Goal: Task Accomplishment & Management: Use online tool/utility

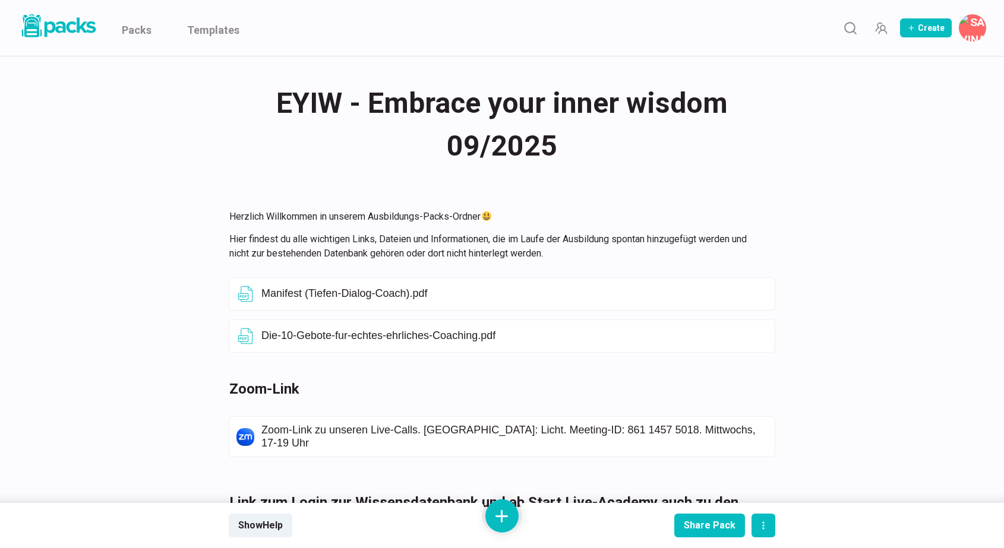
scroll to position [255, 0]
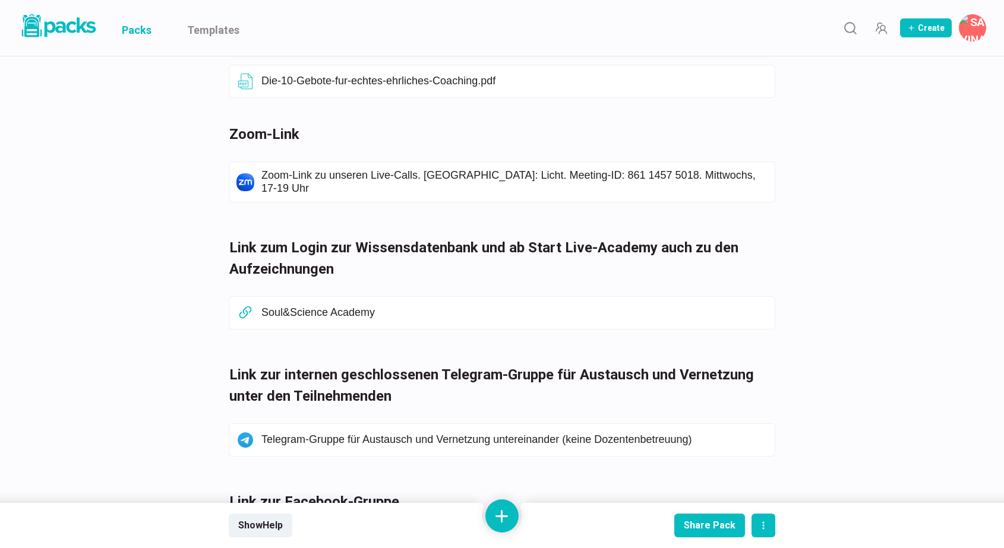
click at [138, 32] on link "Packs" at bounding box center [137, 28] width 30 height 56
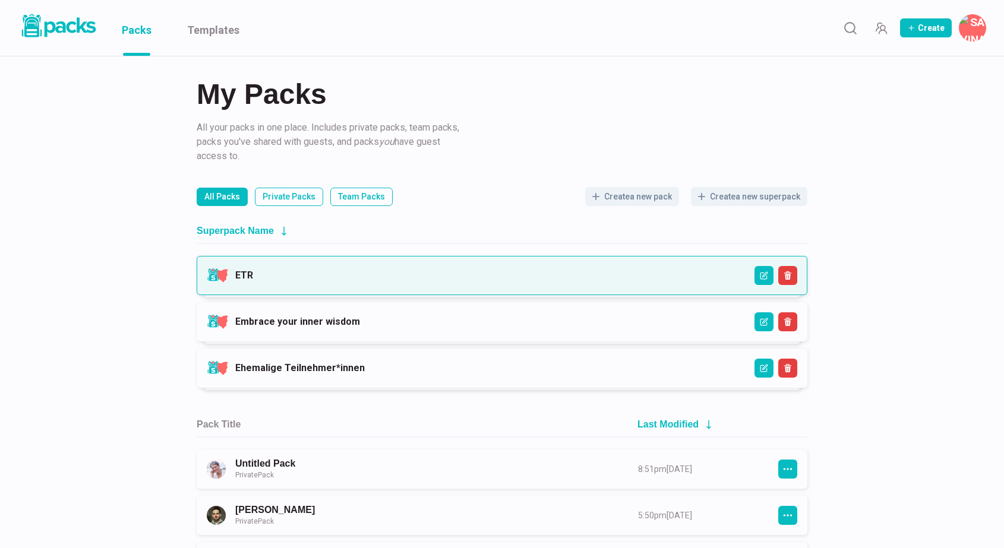
click at [253, 276] on link "ETR" at bounding box center [244, 275] width 18 height 11
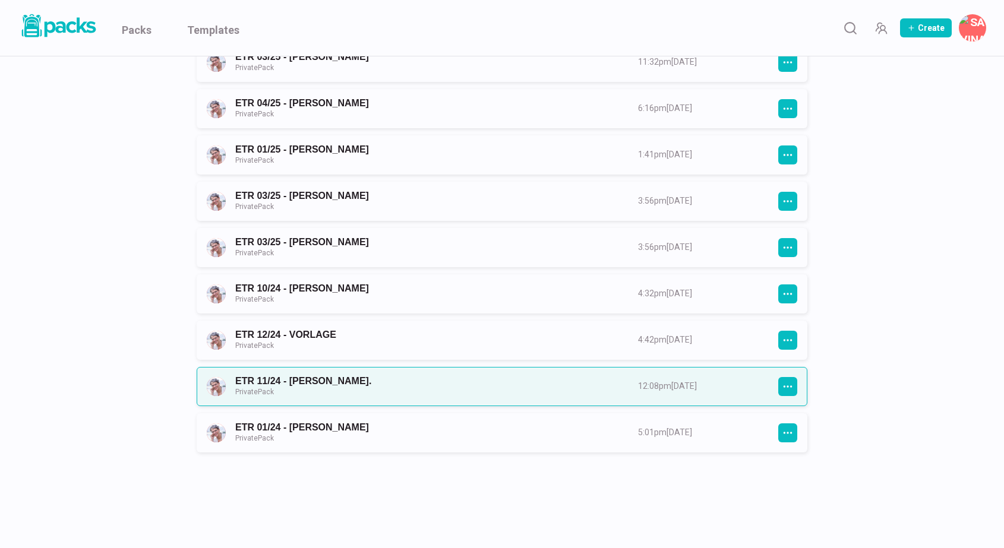
scroll to position [806, 0]
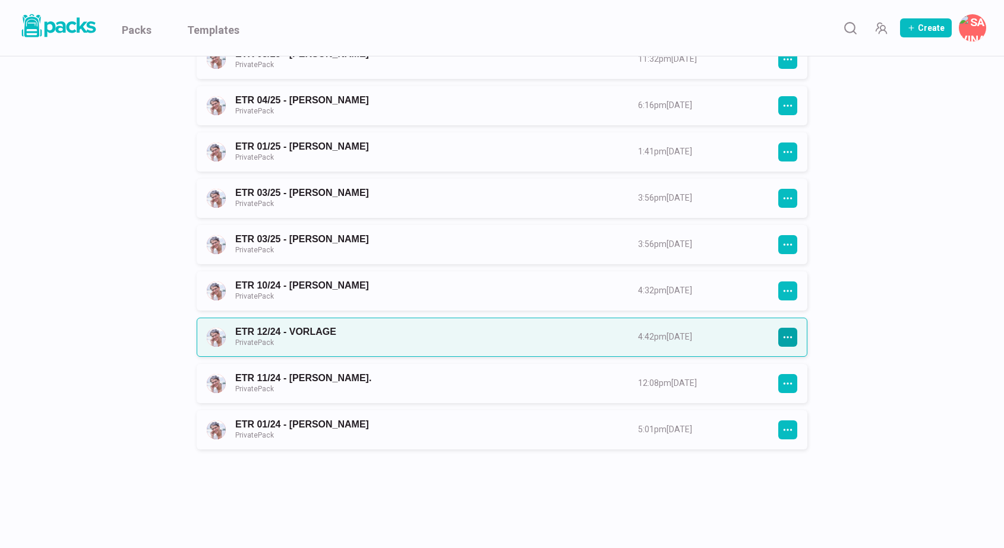
click at [790, 336] on icon "button" at bounding box center [787, 337] width 11 height 11
click at [591, 336] on link "ETR 12/24 - VORLAGE Private Pack" at bounding box center [425, 337] width 381 height 22
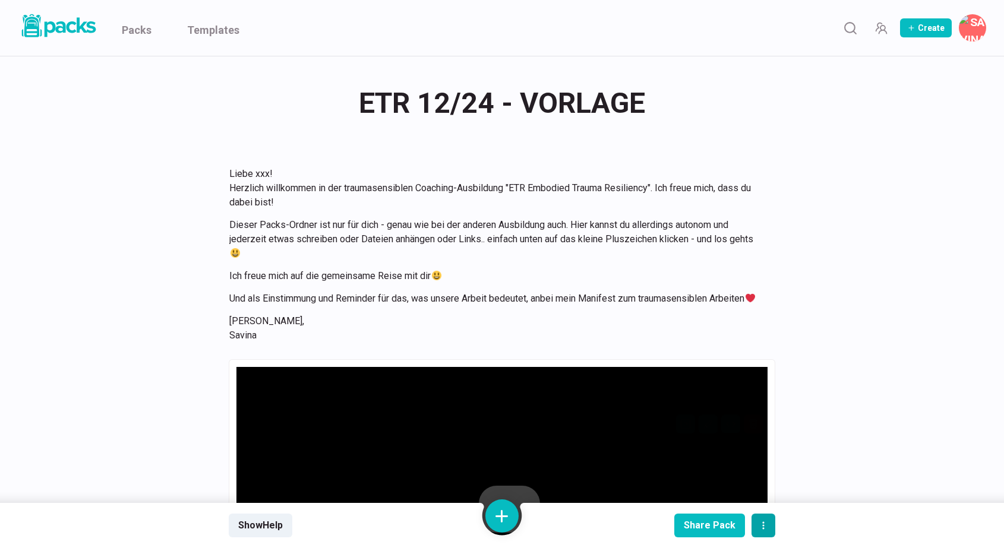
click at [766, 528] on icon "actions" at bounding box center [764, 526] width 10 height 10
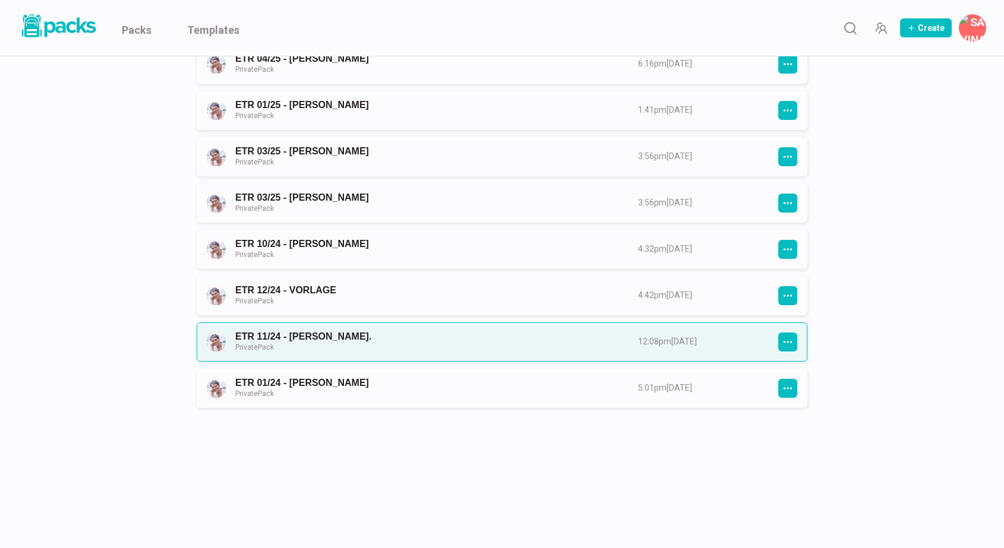
scroll to position [850, 0]
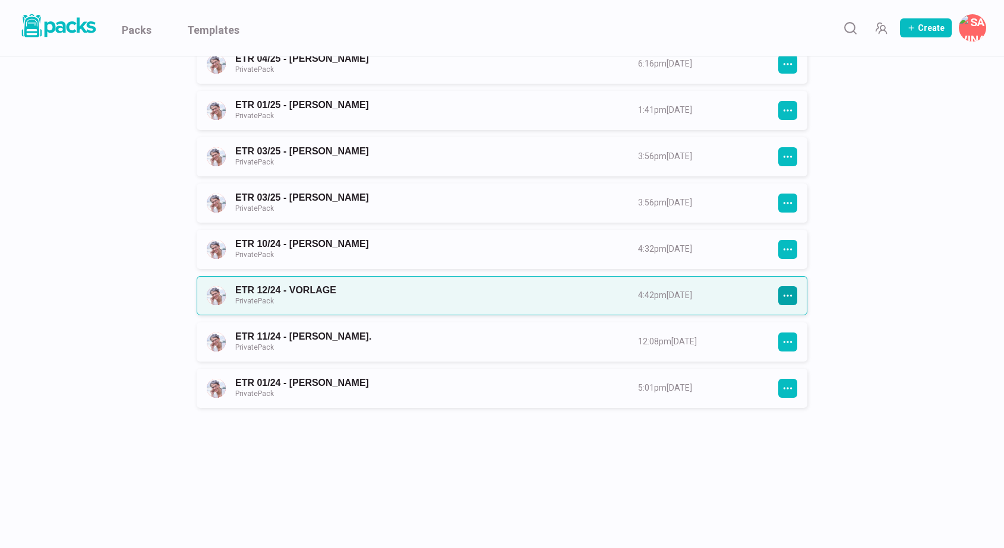
click at [791, 292] on icon "button" at bounding box center [787, 295] width 11 height 11
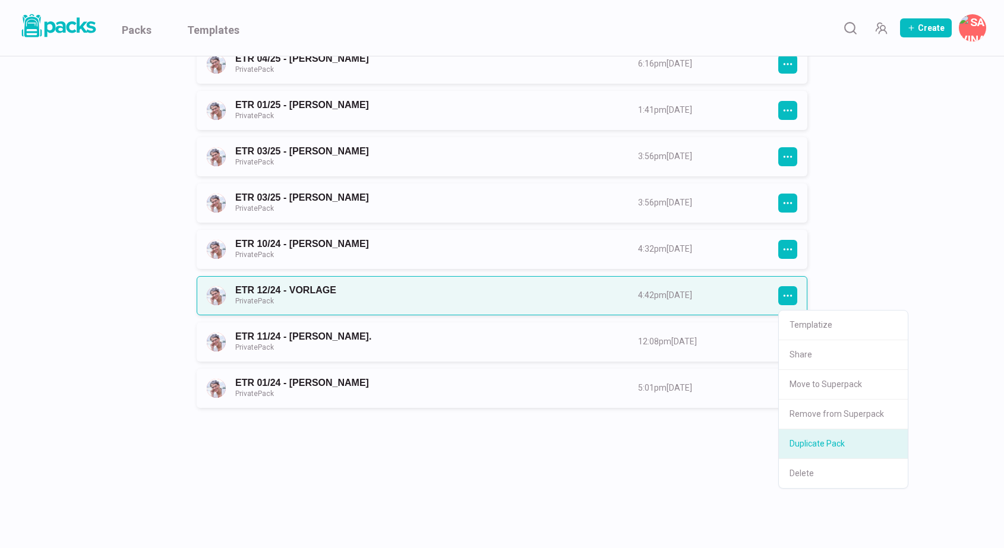
click at [816, 443] on button "Duplicate Pack" at bounding box center [843, 445] width 129 height 30
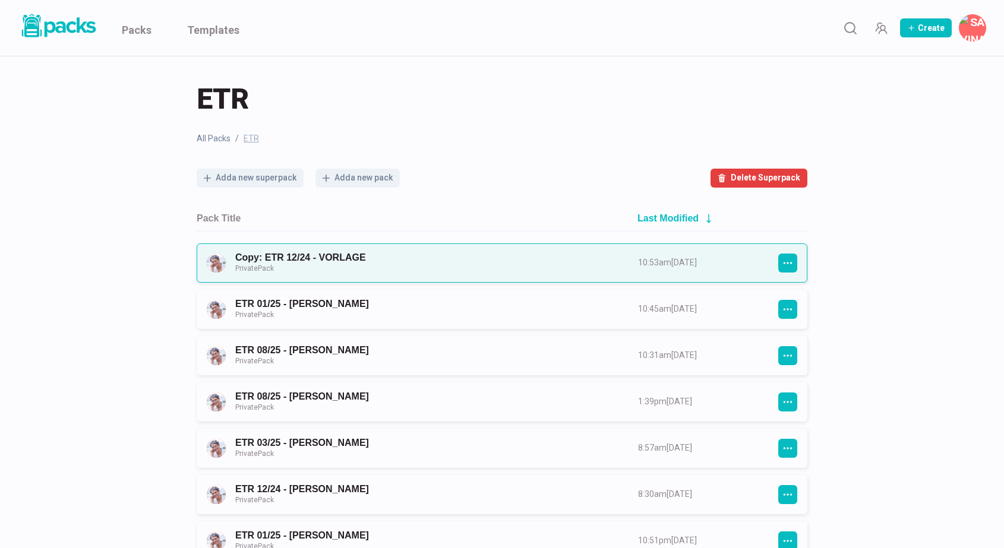
scroll to position [0, 0]
click at [376, 258] on link "Copy: ETR 12/24 - VORLAGE Private Pack" at bounding box center [425, 263] width 381 height 22
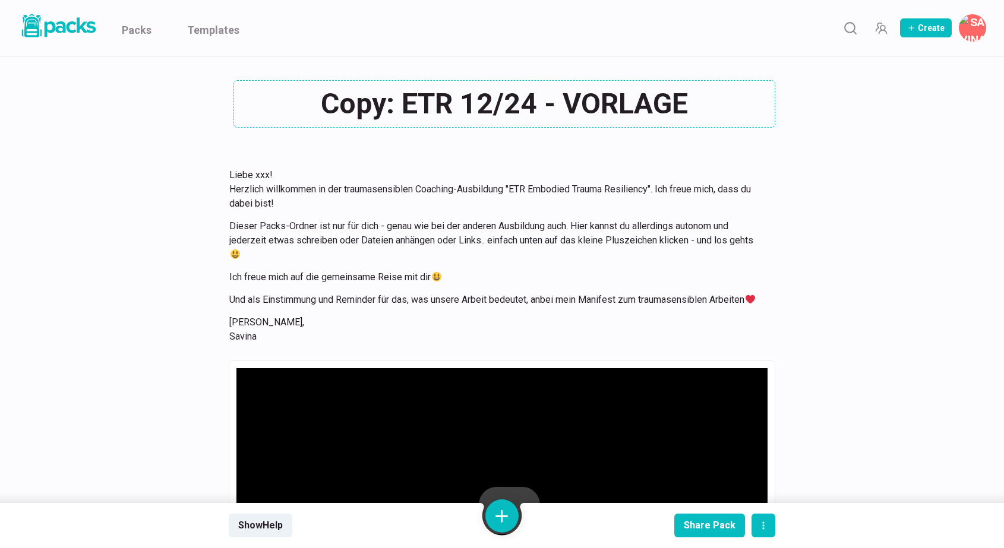
click at [397, 100] on div "Copy: ETR 12/24 - VORLAGE Copy: ETR 12/24 - VORLAGE" at bounding box center [502, 104] width 547 height 48
click at [403, 100] on textarea "Copy: ETR 12/24 - VORLAGE" at bounding box center [504, 104] width 542 height 48
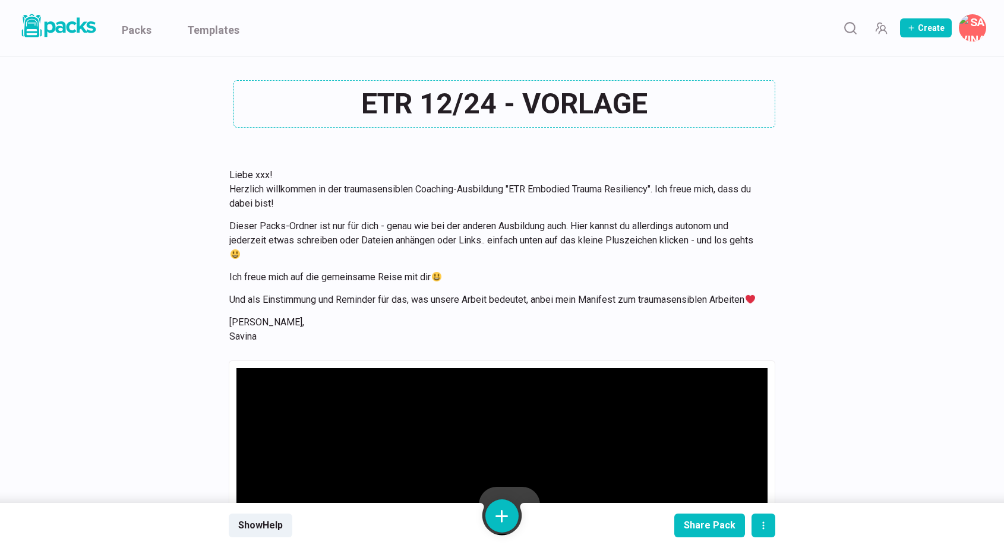
drag, startPoint x: 525, startPoint y: 105, endPoint x: 647, endPoint y: 109, distance: 121.9
click at [647, 109] on textarea "ETR 12/24 - VORLAGE" at bounding box center [504, 104] width 542 height 48
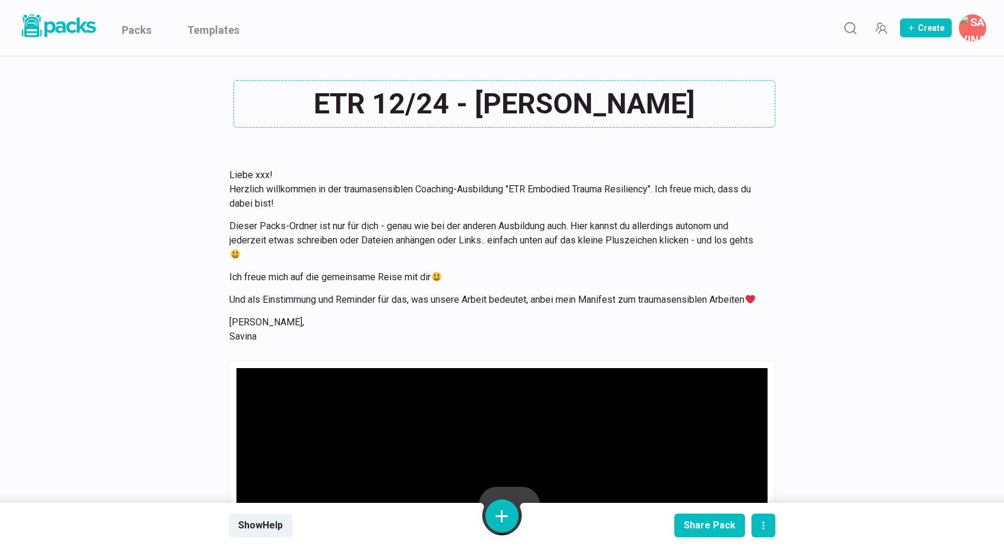
click at [495, 102] on textarea "ETR 12/24 - [PERSON_NAME]" at bounding box center [504, 104] width 542 height 48
type textarea "ETR 10/25 - [PERSON_NAME]"
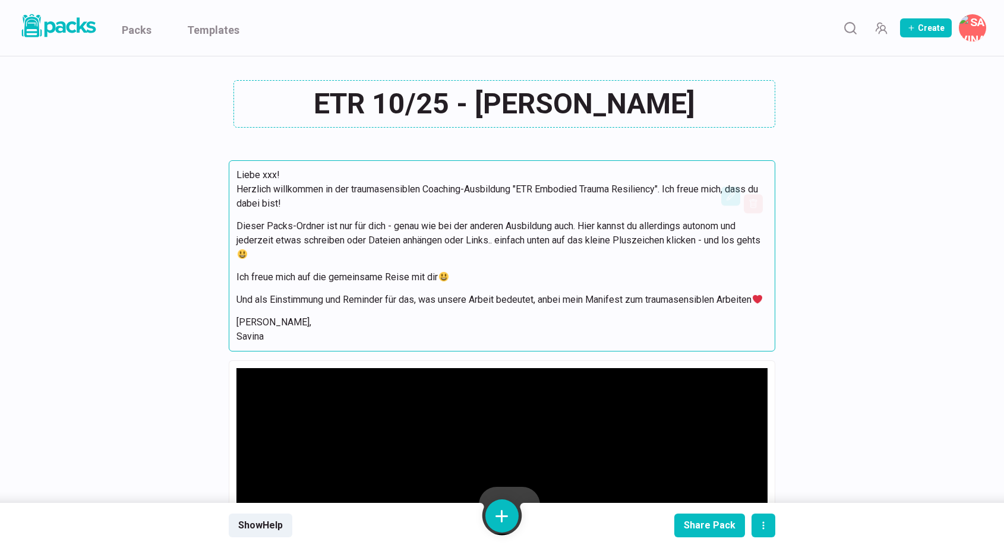
click at [511, 226] on p "Dieser Packs-Ordner ist nur für dich - genau wie bei der anderen Ausbildung auc…" at bounding box center [501, 240] width 531 height 43
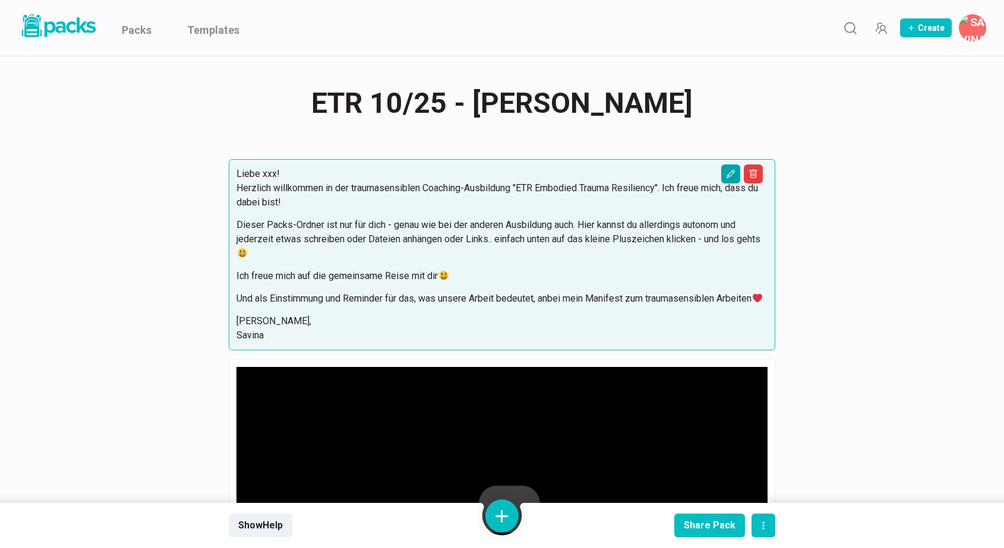
click at [730, 172] on icon "Edit asset" at bounding box center [731, 174] width 10 height 10
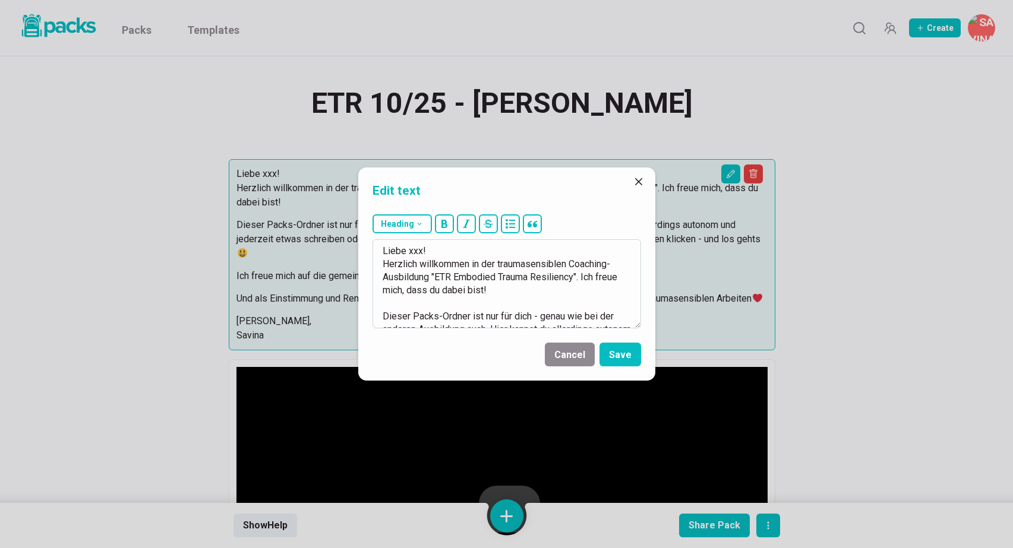
click at [419, 250] on textarea "Liebe xxx! Herzlich willkommen in der traumasensiblen Coaching-Ausbildung "ETR …" at bounding box center [506, 283] width 269 height 89
type textarea "Liebe Ines! Herzlich willkommen in der traumasensiblen Coaching-Ausbildung "ETR…"
click at [619, 353] on button "Save" at bounding box center [620, 355] width 42 height 24
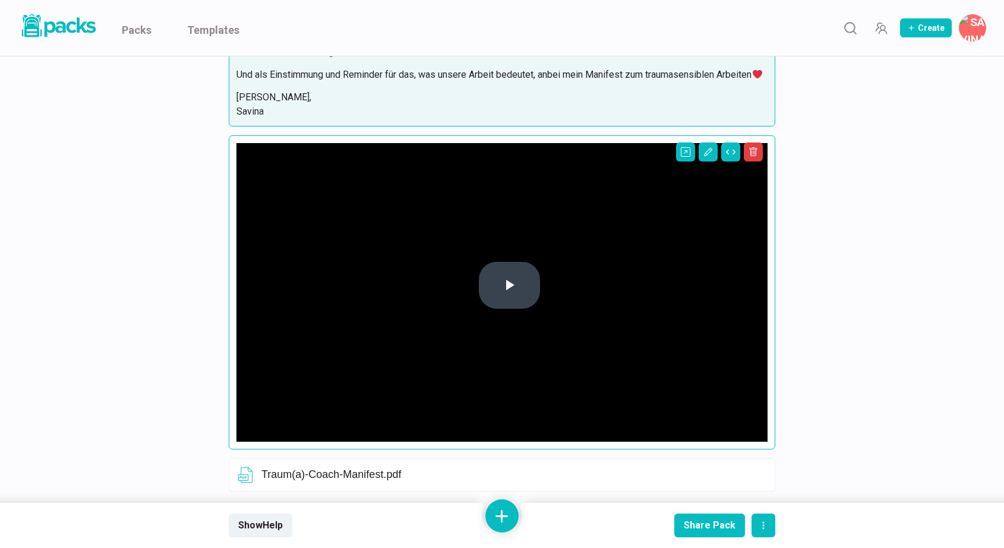
scroll to position [230, 0]
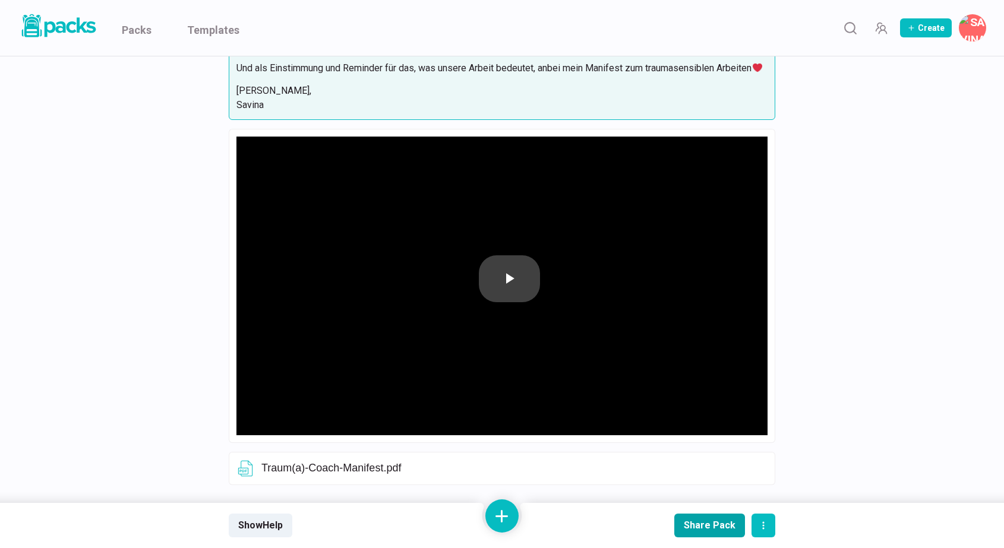
click at [716, 523] on div "Share Pack" at bounding box center [710, 525] width 52 height 11
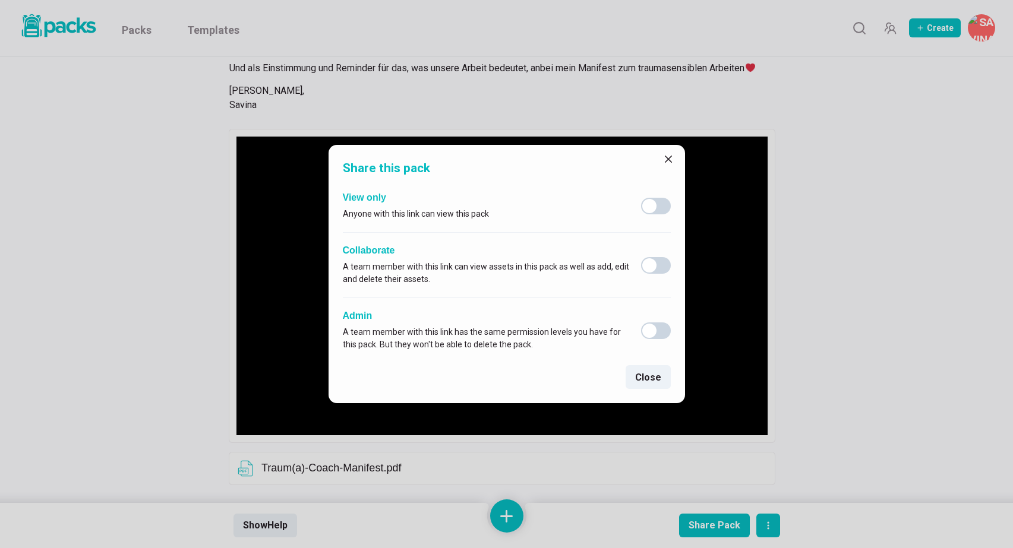
click at [658, 263] on span at bounding box center [656, 265] width 30 height 17
click at [641, 257] on input "checkbox" at bounding box center [640, 257] width 1 height 1
checkbox input "true"
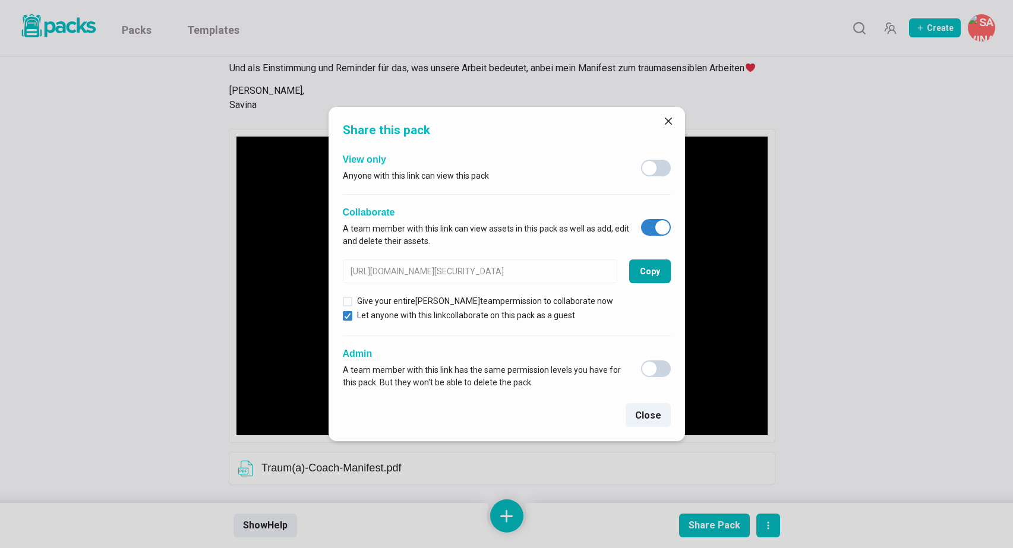
click at [654, 271] on button "Copy" at bounding box center [650, 272] width 42 height 24
click at [671, 119] on icon "Close" at bounding box center [667, 121] width 7 height 7
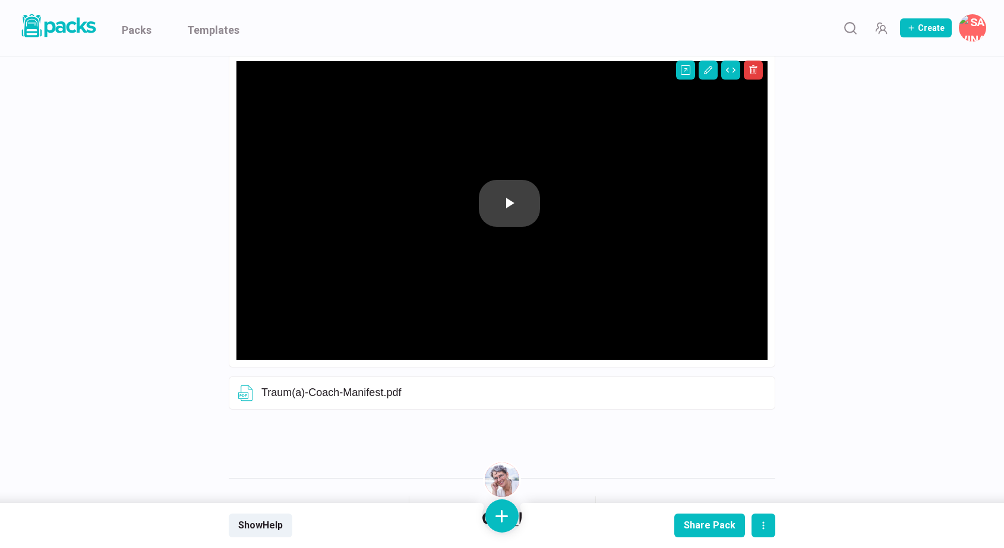
scroll to position [307, 0]
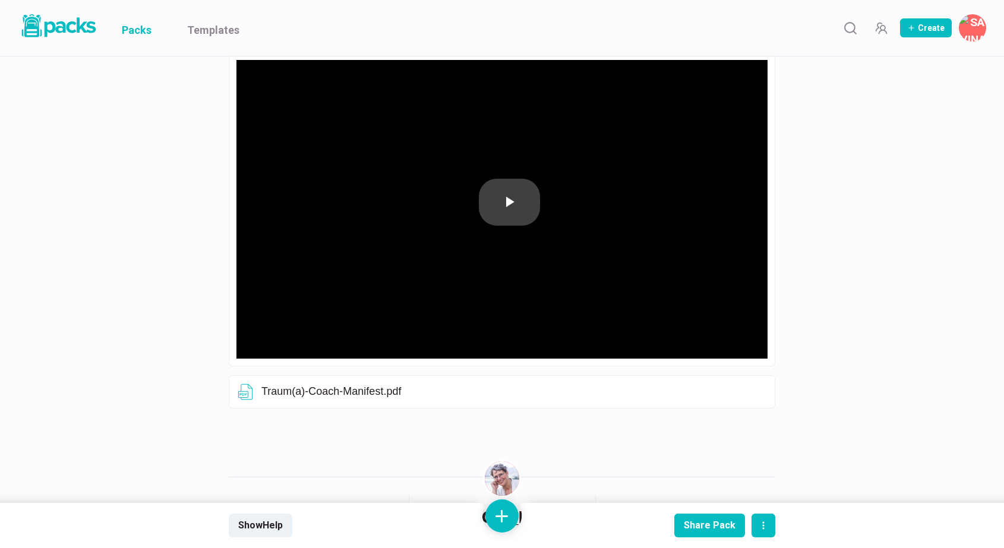
click at [138, 36] on link "Packs" at bounding box center [137, 28] width 30 height 56
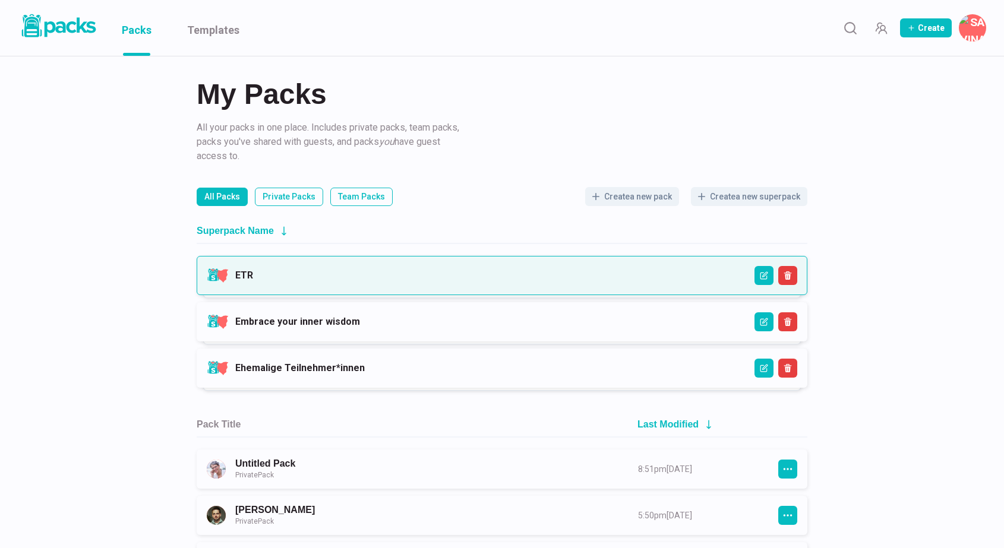
click at [253, 281] on link "ETR" at bounding box center [244, 275] width 18 height 11
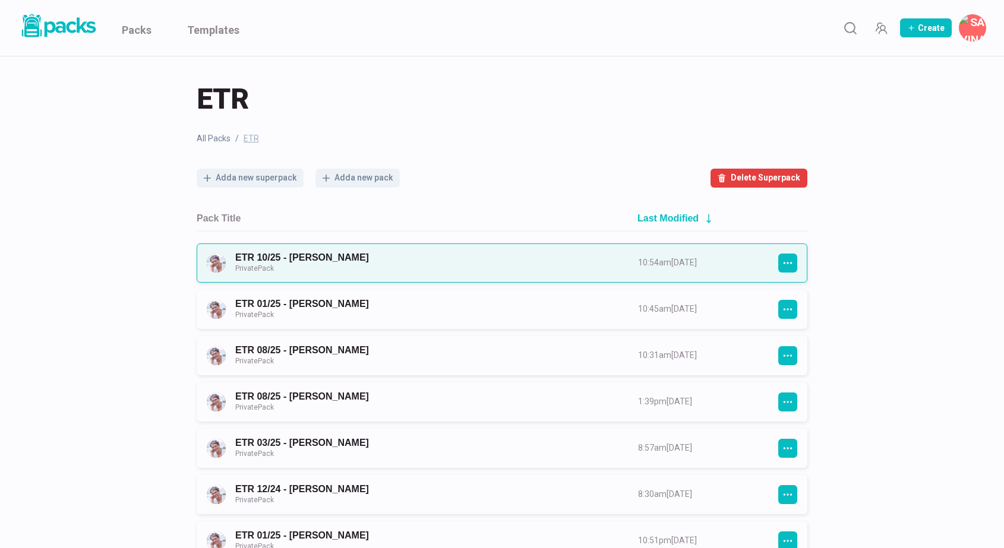
click at [582, 260] on link "ETR 10/25 - [PERSON_NAME] Private Pack" at bounding box center [425, 263] width 381 height 22
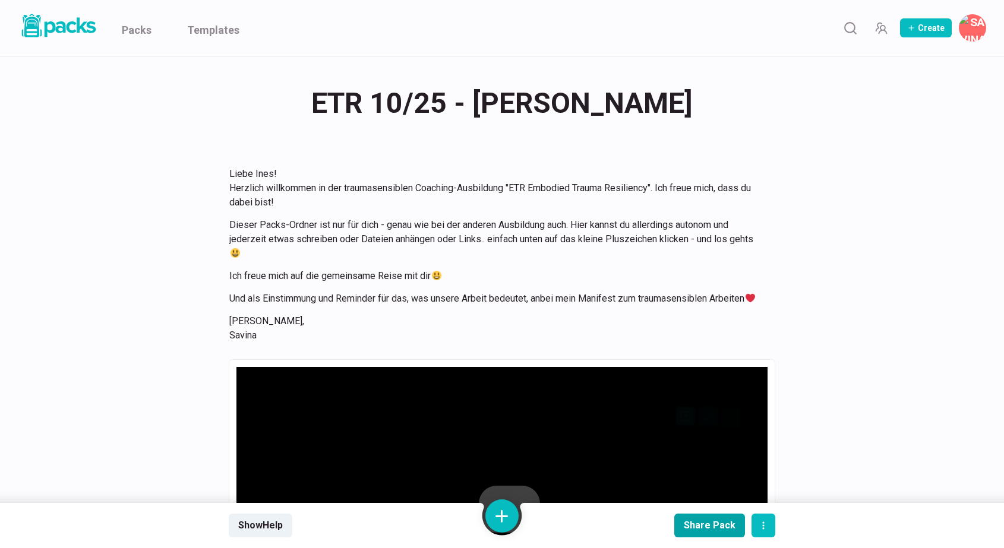
click at [713, 525] on div "Share Pack" at bounding box center [710, 525] width 52 height 11
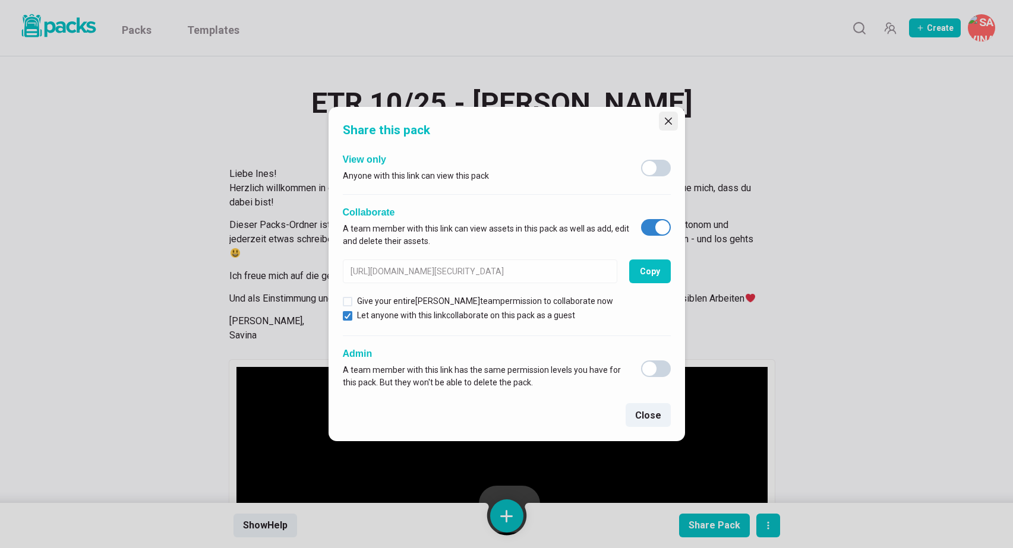
click at [665, 118] on icon "Close" at bounding box center [667, 121] width 7 height 7
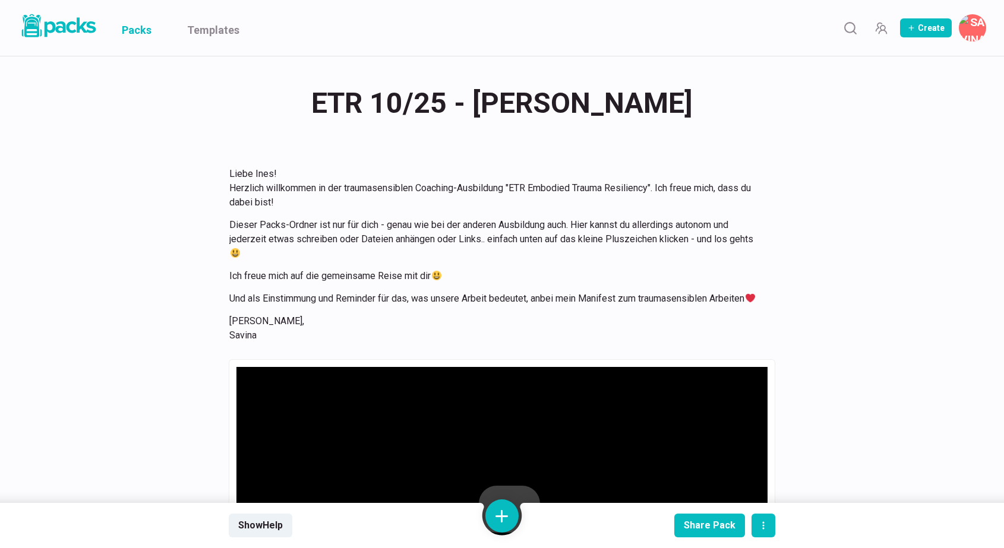
click at [138, 24] on link "Packs" at bounding box center [137, 28] width 30 height 56
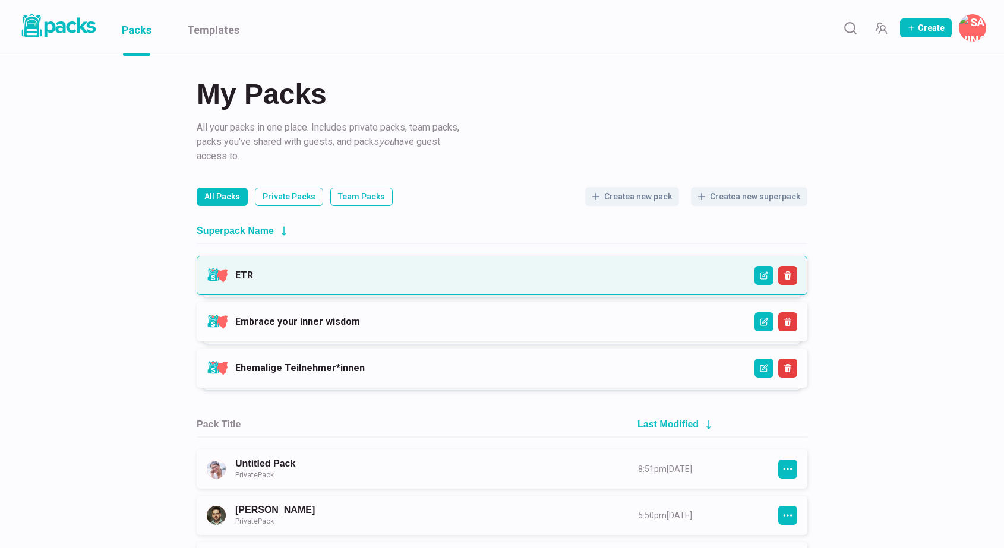
click at [253, 277] on link "ETR" at bounding box center [244, 275] width 18 height 11
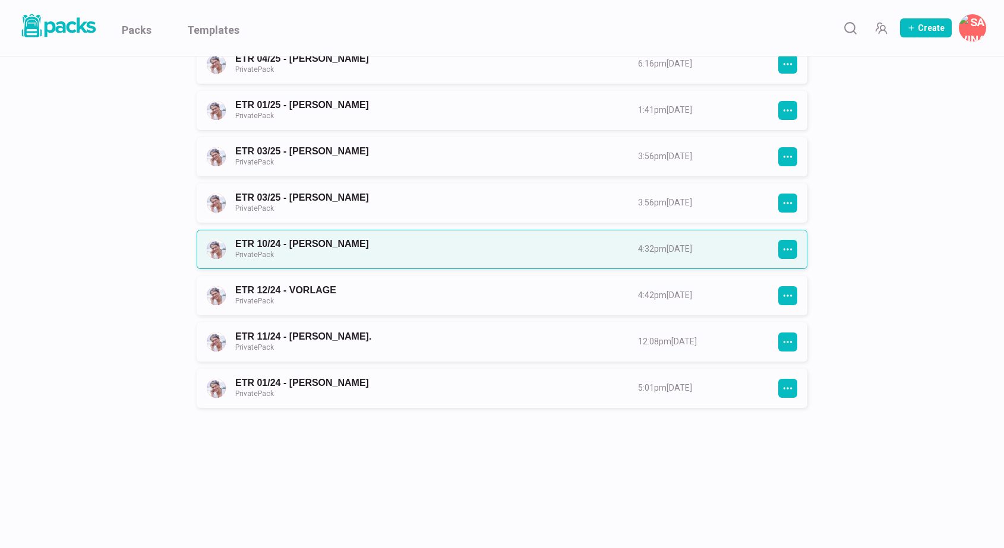
scroll to position [896, 0]
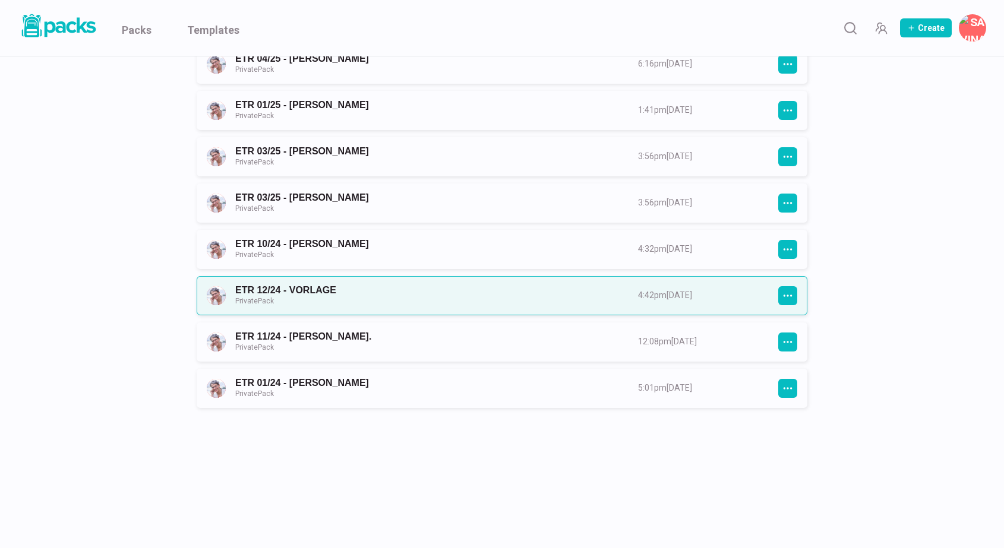
click at [617, 291] on link "ETR 12/24 - VORLAGE Private Pack" at bounding box center [425, 296] width 381 height 22
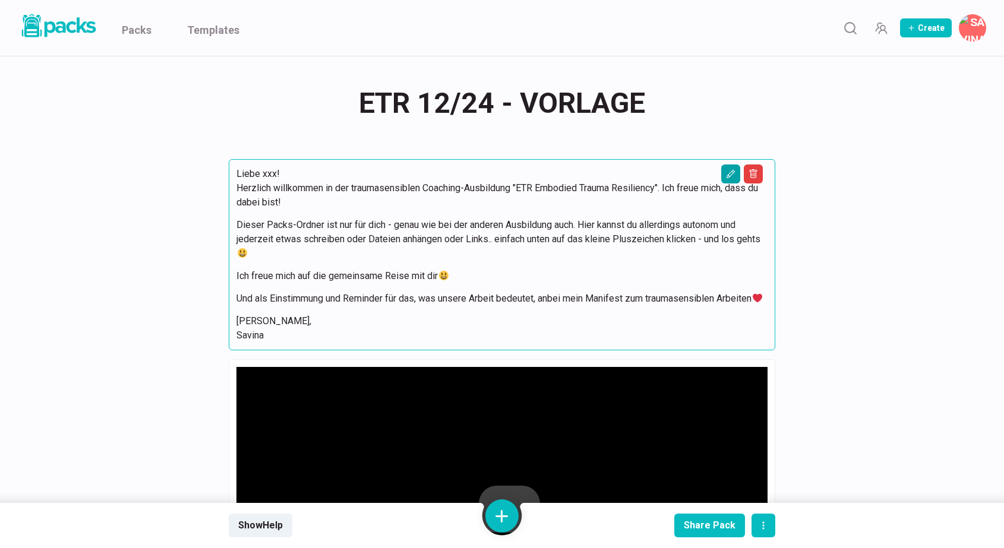
click at [734, 178] on icon "Edit asset" at bounding box center [731, 174] width 10 height 10
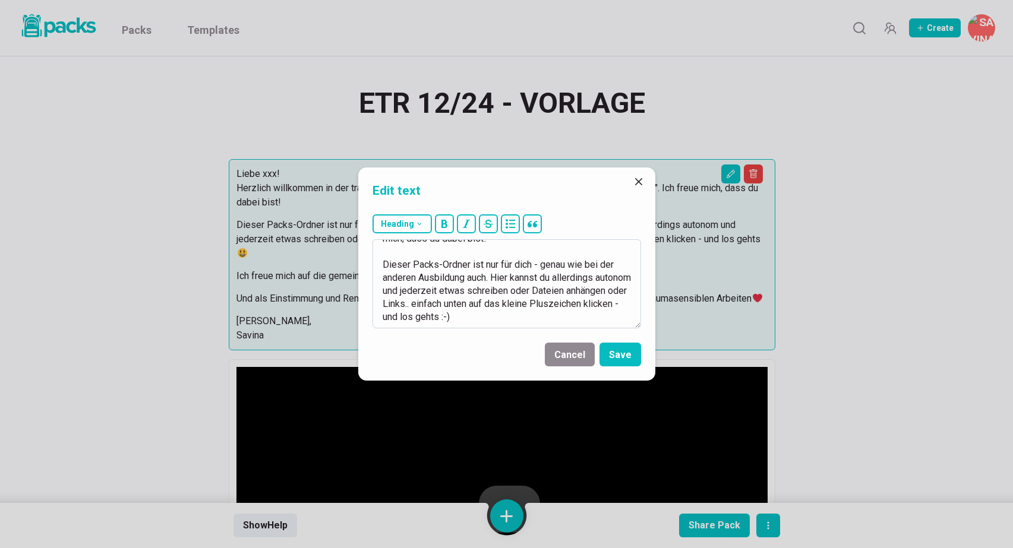
scroll to position [54, 0]
drag, startPoint x: 541, startPoint y: 261, endPoint x: 490, endPoint y: 276, distance: 53.4
click at [490, 276] on textarea "Liebe xxx! Herzlich willkommen in der traumasensiblen Coaching-Ausbildung "ETR …" at bounding box center [506, 283] width 269 height 89
click at [619, 276] on textarea "Liebe xxx! Herzlich willkommen in der traumasensiblen Coaching-Ausbildung "ETR …" at bounding box center [506, 283] width 269 height 89
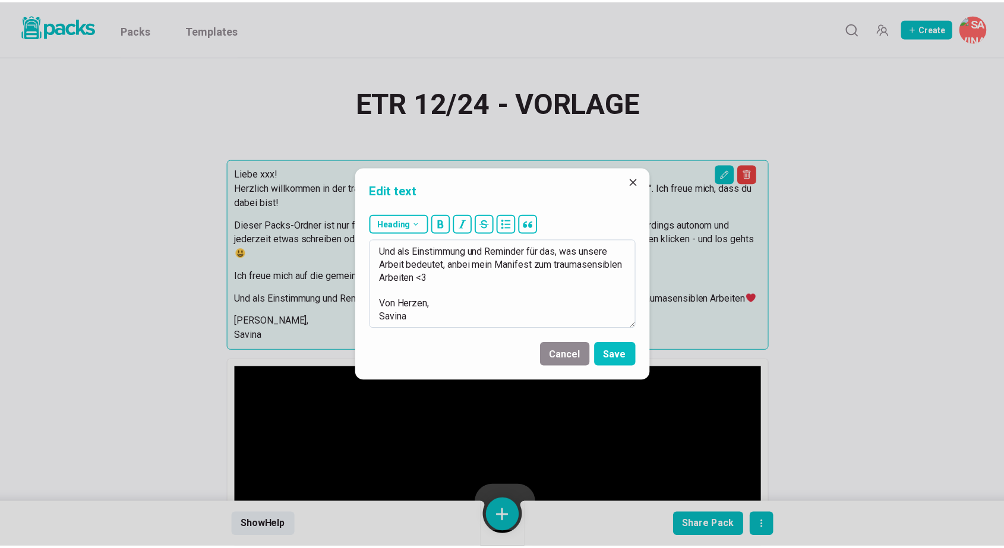
scroll to position [183, 0]
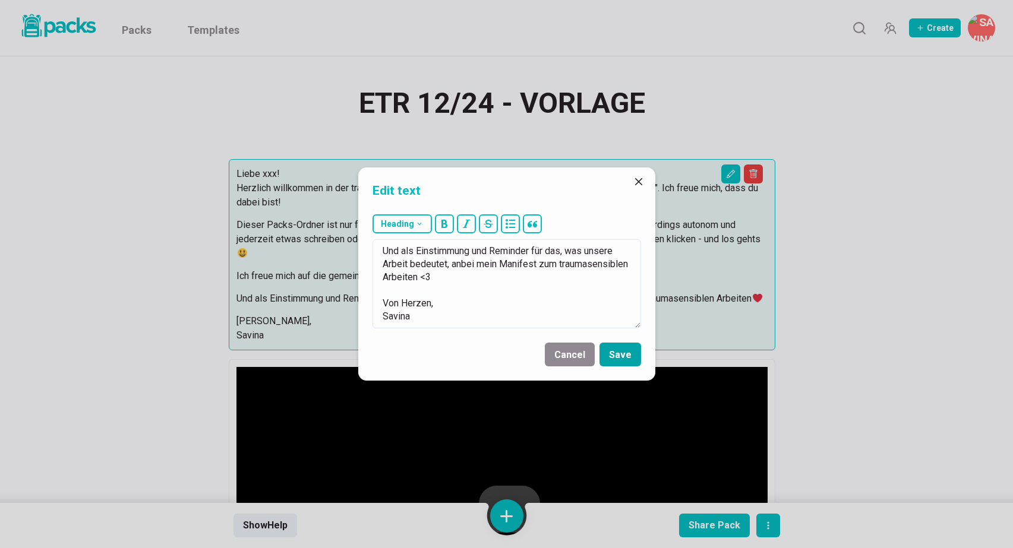
type textarea "Liebe xxx! Herzlich willkommen in der traumasensiblen Coaching-Ausbildung "ETR …"
click at [634, 358] on button "Save" at bounding box center [620, 355] width 42 height 24
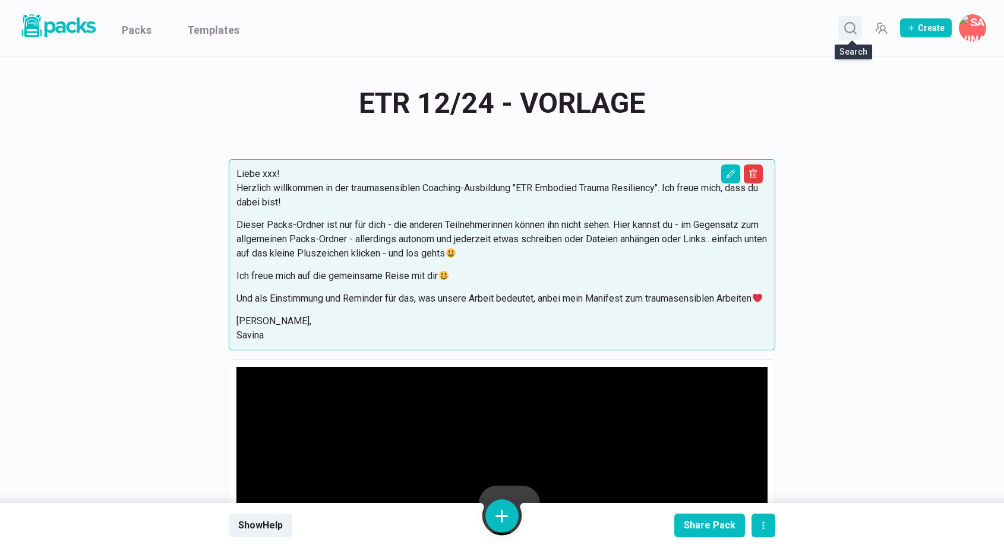
click at [842, 22] on button "Search" at bounding box center [850, 28] width 24 height 24
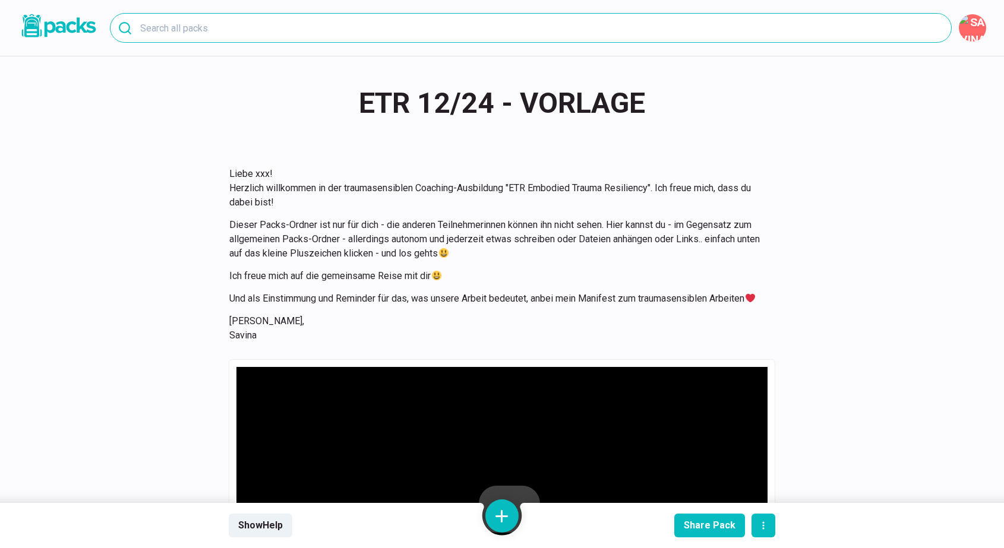
click at [728, 33] on input at bounding box center [531, 28] width 842 height 30
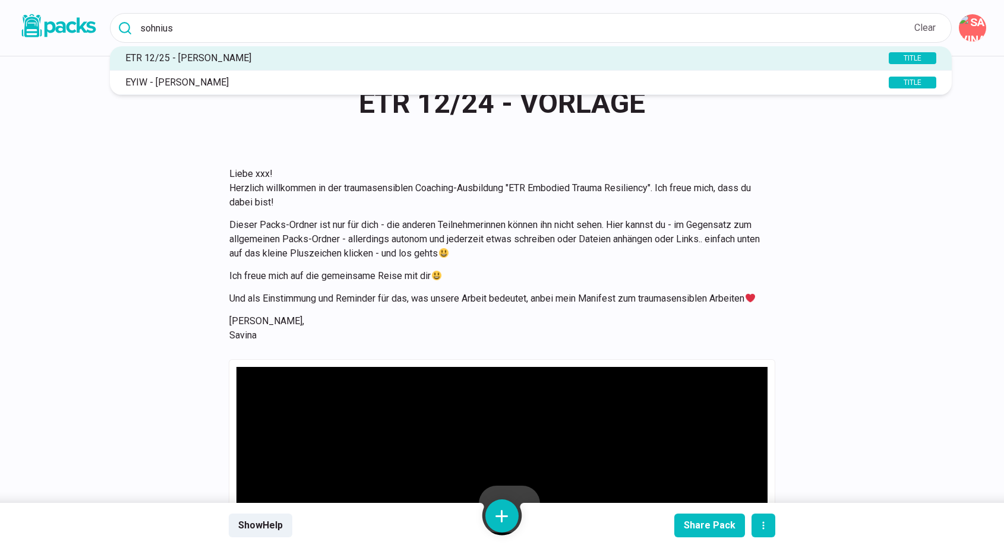
type input "sohnius"
click at [830, 257] on div "ETR 12/24 - VORLAGE ETR 12/24 - VORLAGE Liebe xxx! Herzlich willkommen in der t…" at bounding box center [501, 504] width 891 height 897
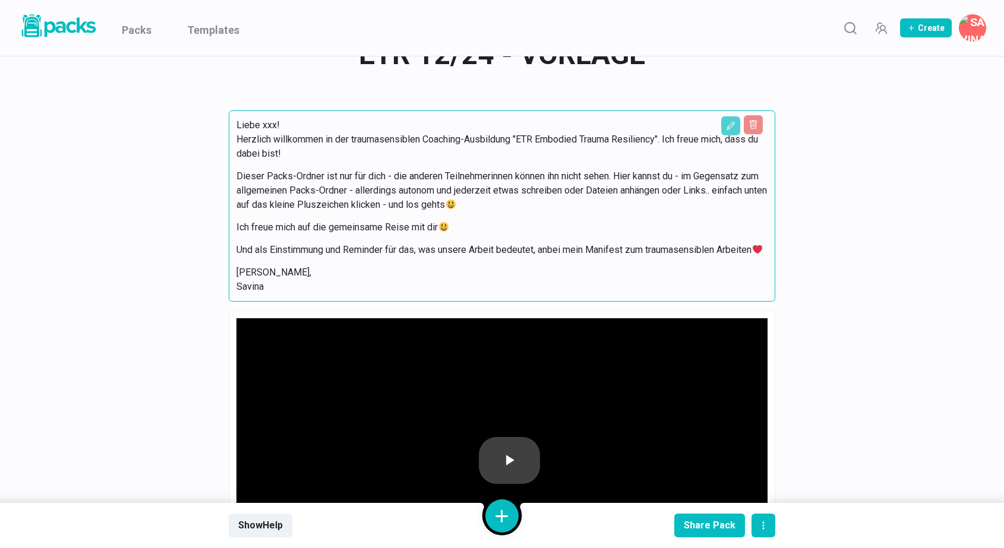
scroll to position [0, 0]
